Goal: Task Accomplishment & Management: Complete application form

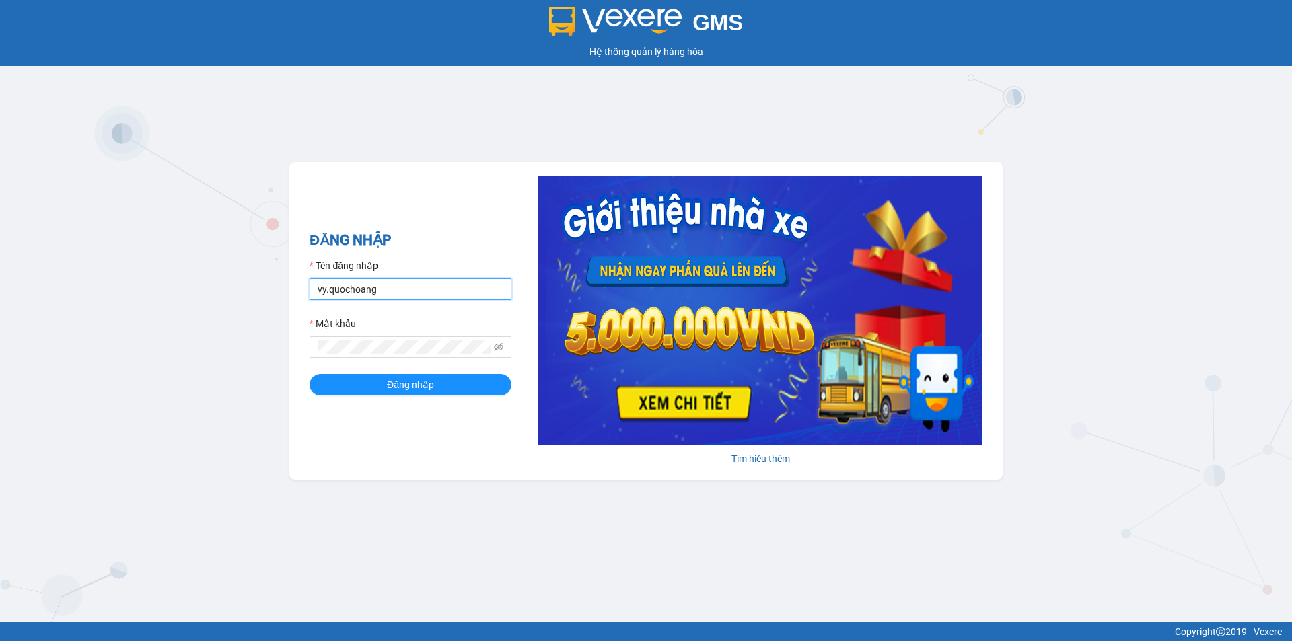
drag, startPoint x: 420, startPoint y: 287, endPoint x: 421, endPoint y: 298, distance: 10.8
click at [420, 287] on input "vy.quochoang" at bounding box center [411, 290] width 202 height 22
type input "linh.quochoang"
click at [447, 382] on button "Đăng nhập" at bounding box center [411, 385] width 202 height 22
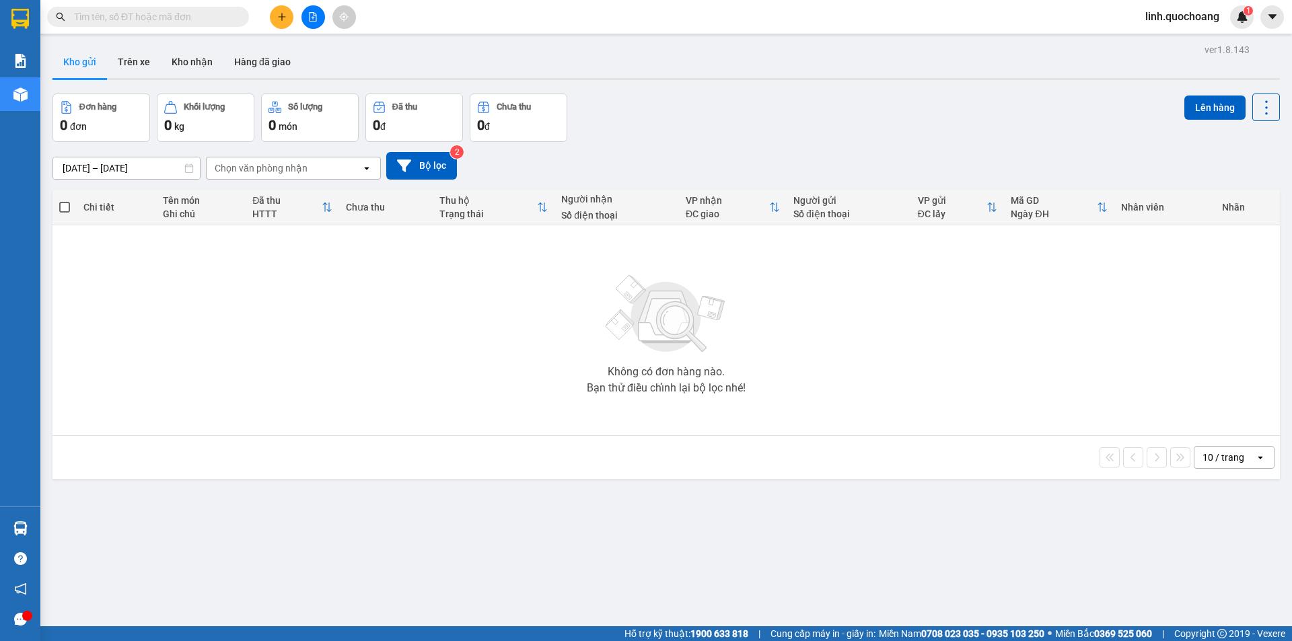
click at [279, 15] on icon "plus" at bounding box center [281, 16] width 9 height 9
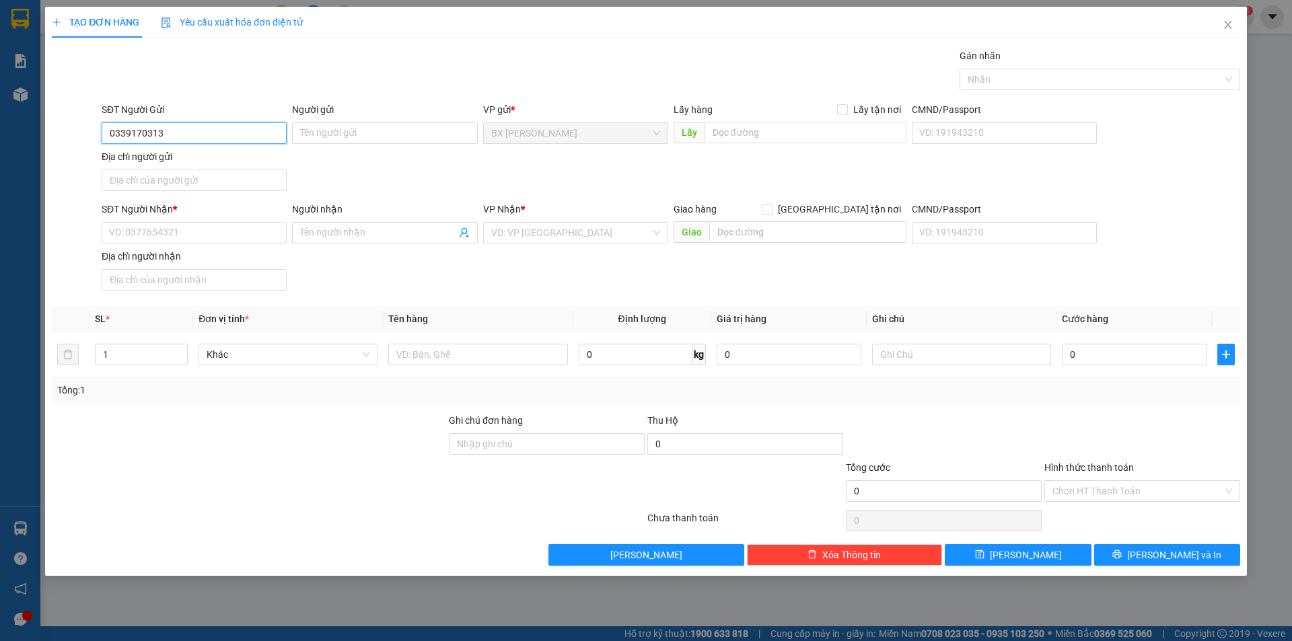
click at [215, 141] on input "0339170313" at bounding box center [194, 133] width 185 height 22
type input "0339170313"
click at [342, 131] on input "Người gửi" at bounding box center [384, 133] width 185 height 22
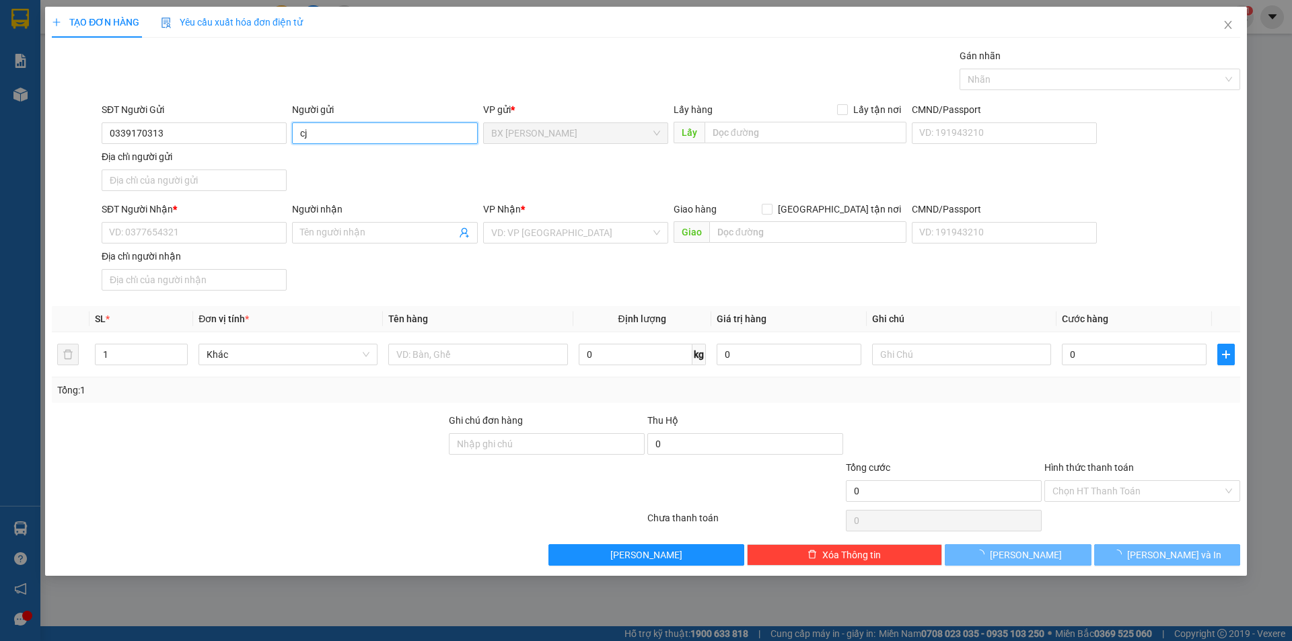
type input "c"
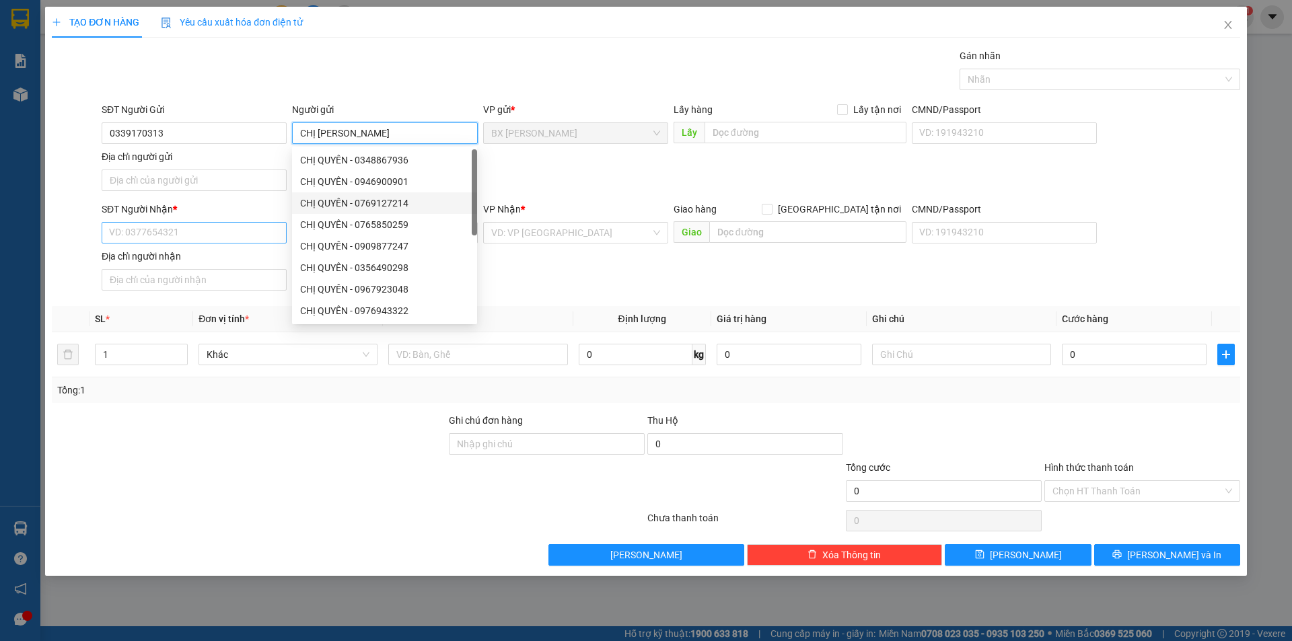
type input "CHỊ [PERSON_NAME]"
click at [168, 233] on input "SĐT Người Nhận *" at bounding box center [194, 233] width 185 height 22
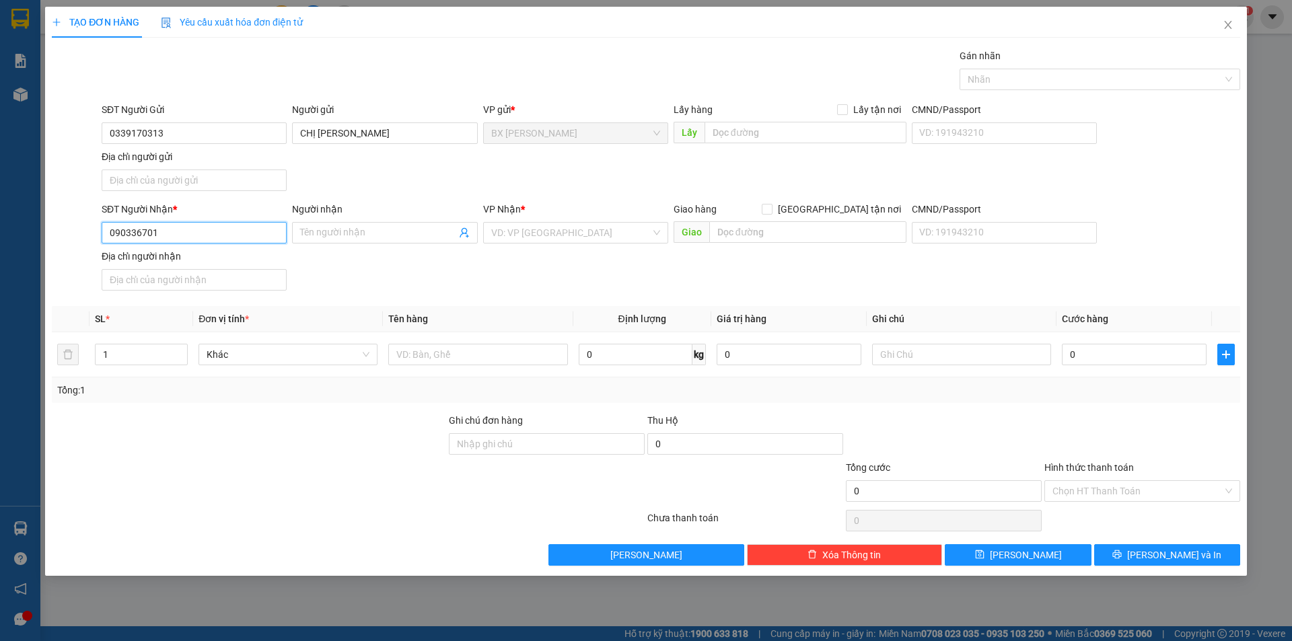
type input "0903367012"
click at [143, 261] on div "0903367012 - [GEOGRAPHIC_DATA]" at bounding box center [194, 259] width 169 height 15
type input "ANH TRUNG"
type input "0903367012"
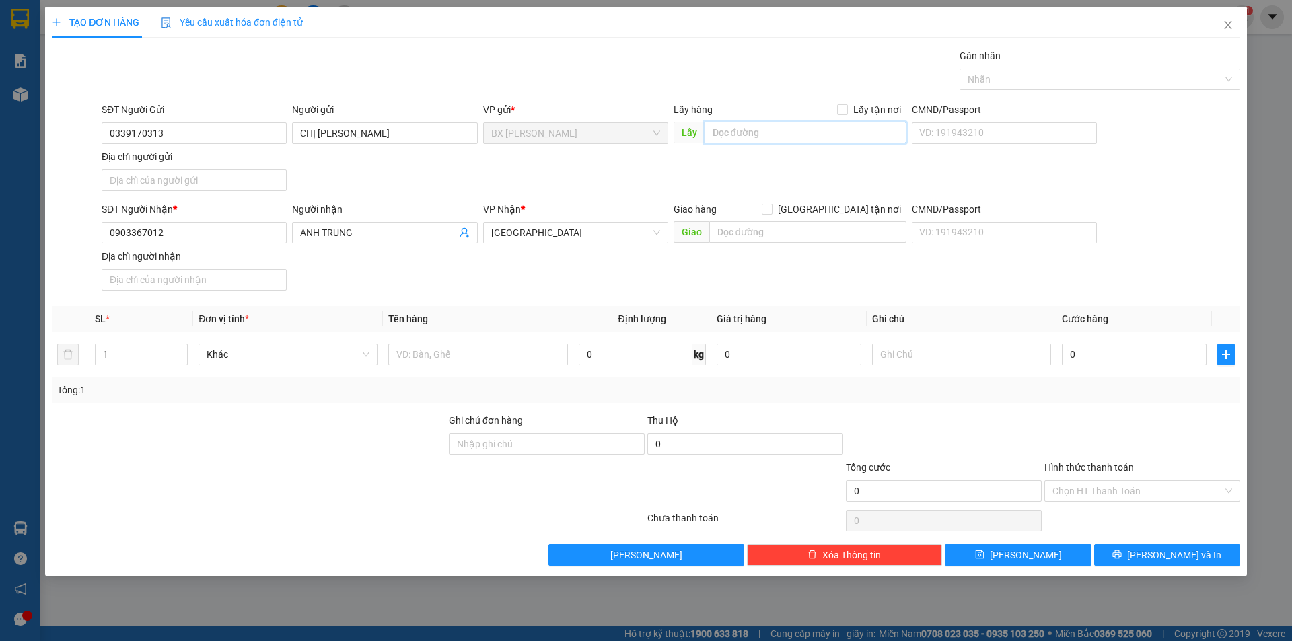
click at [754, 127] on input "text" at bounding box center [806, 133] width 202 height 22
type input "[GEOGRAPHIC_DATA]"
click at [450, 353] on input "text" at bounding box center [477, 355] width 179 height 22
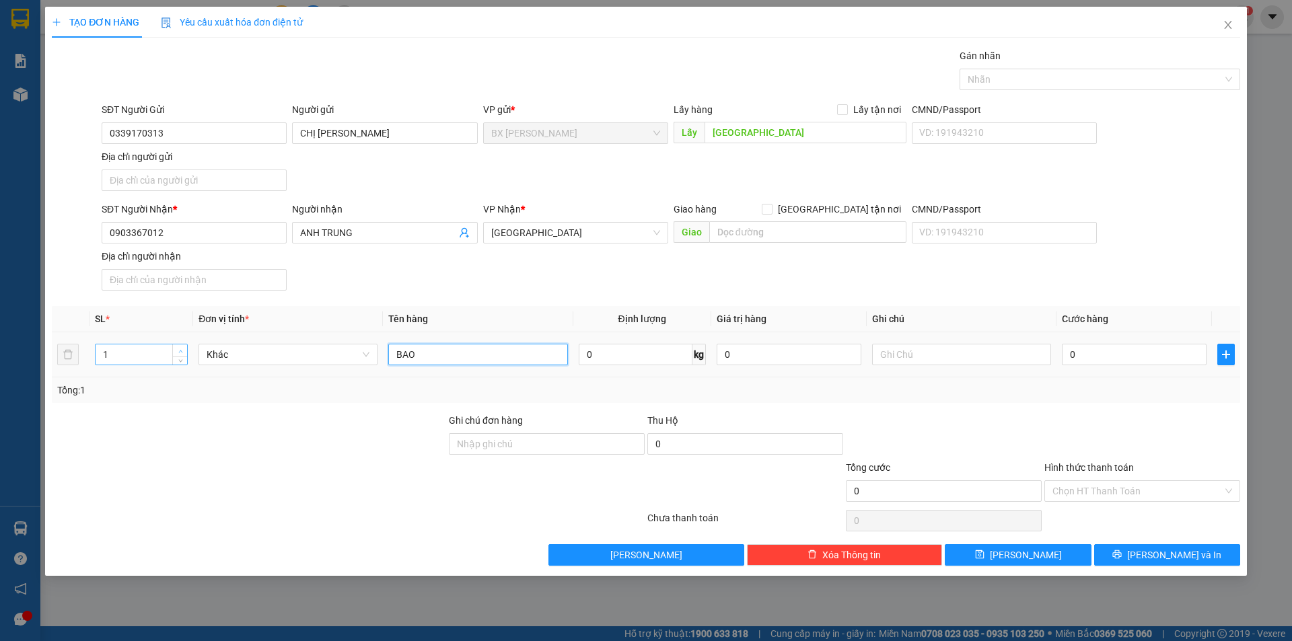
type input "BAO"
click at [180, 347] on span "up" at bounding box center [180, 351] width 8 height 8
click at [179, 347] on span "up" at bounding box center [180, 351] width 8 height 8
type input "3"
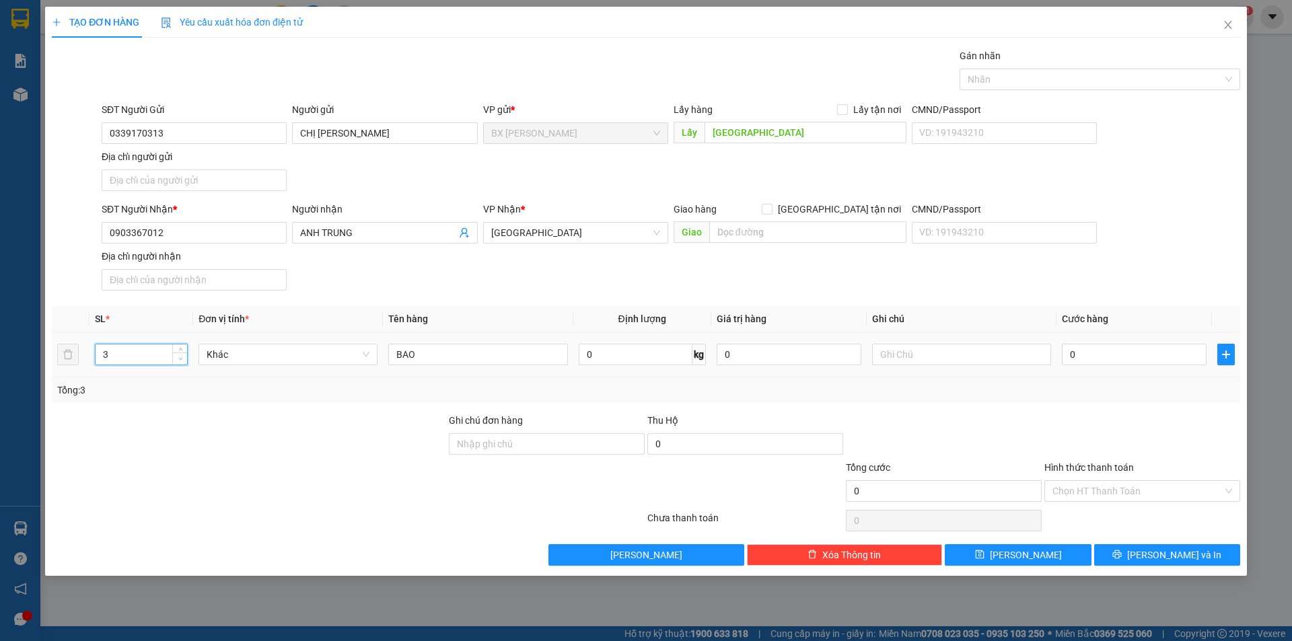
click at [180, 361] on icon "down" at bounding box center [180, 359] width 5 height 5
click at [1122, 555] on icon "printer" at bounding box center [1117, 554] width 9 height 9
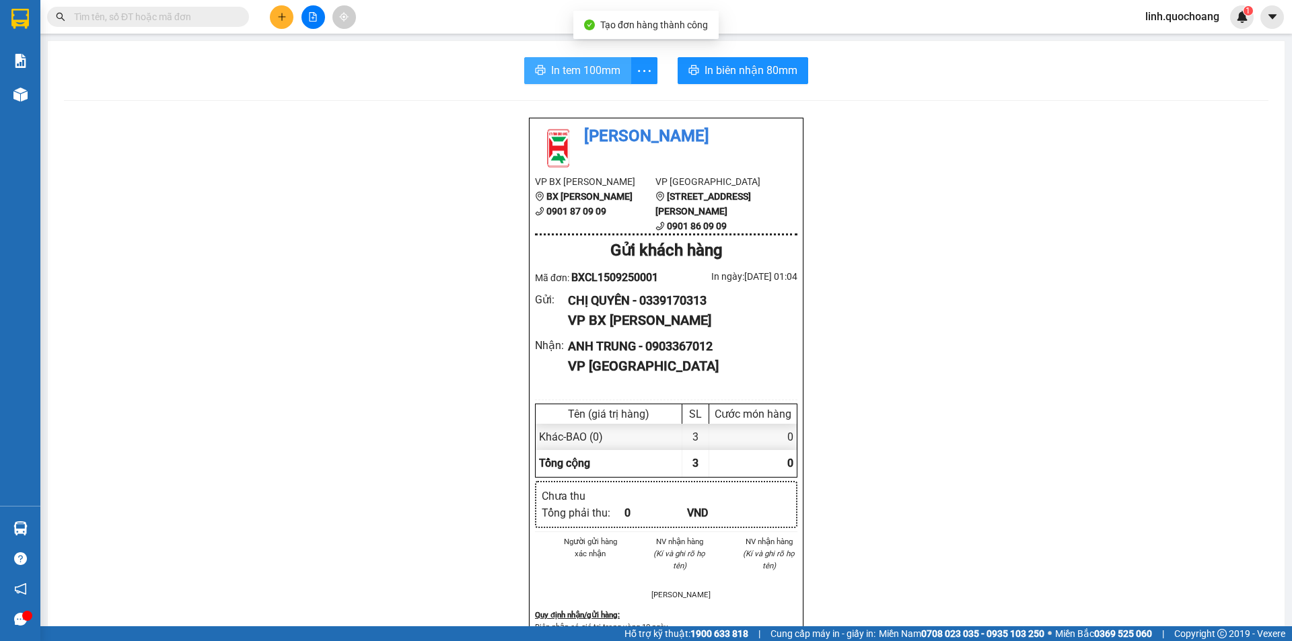
click at [606, 69] on span "In tem 100mm" at bounding box center [585, 70] width 69 height 17
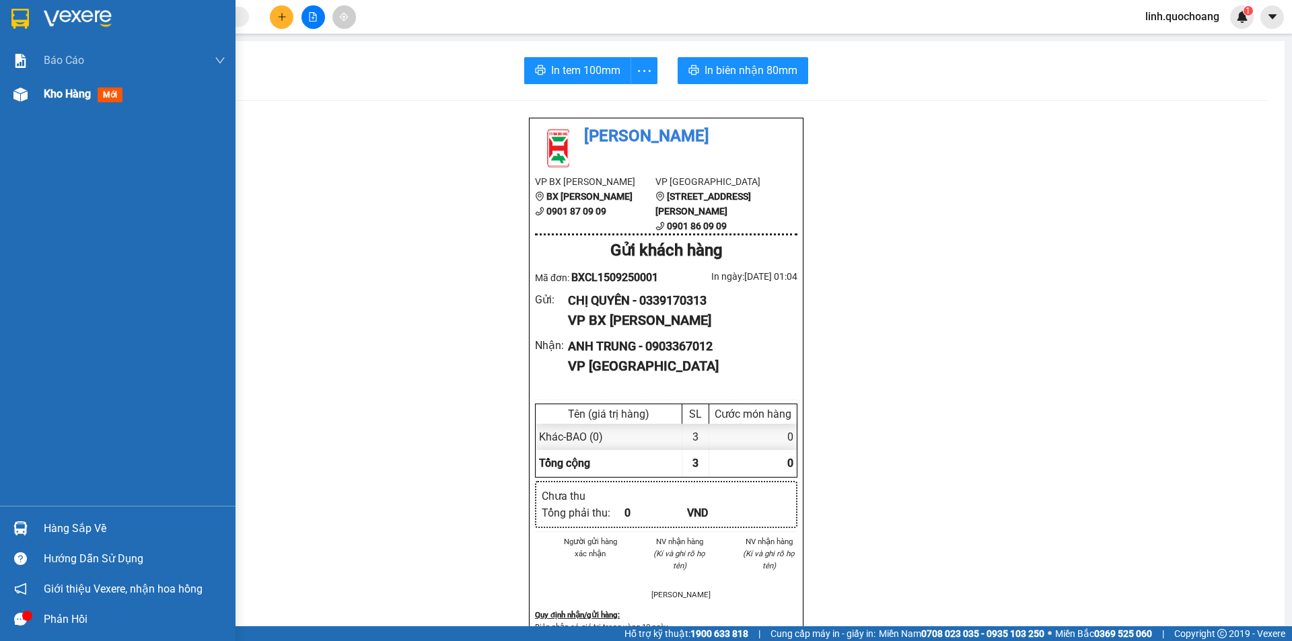
click at [38, 98] on div "Kho hàng mới" at bounding box center [118, 94] width 236 height 34
